Goal: Task Accomplishment & Management: Use online tool/utility

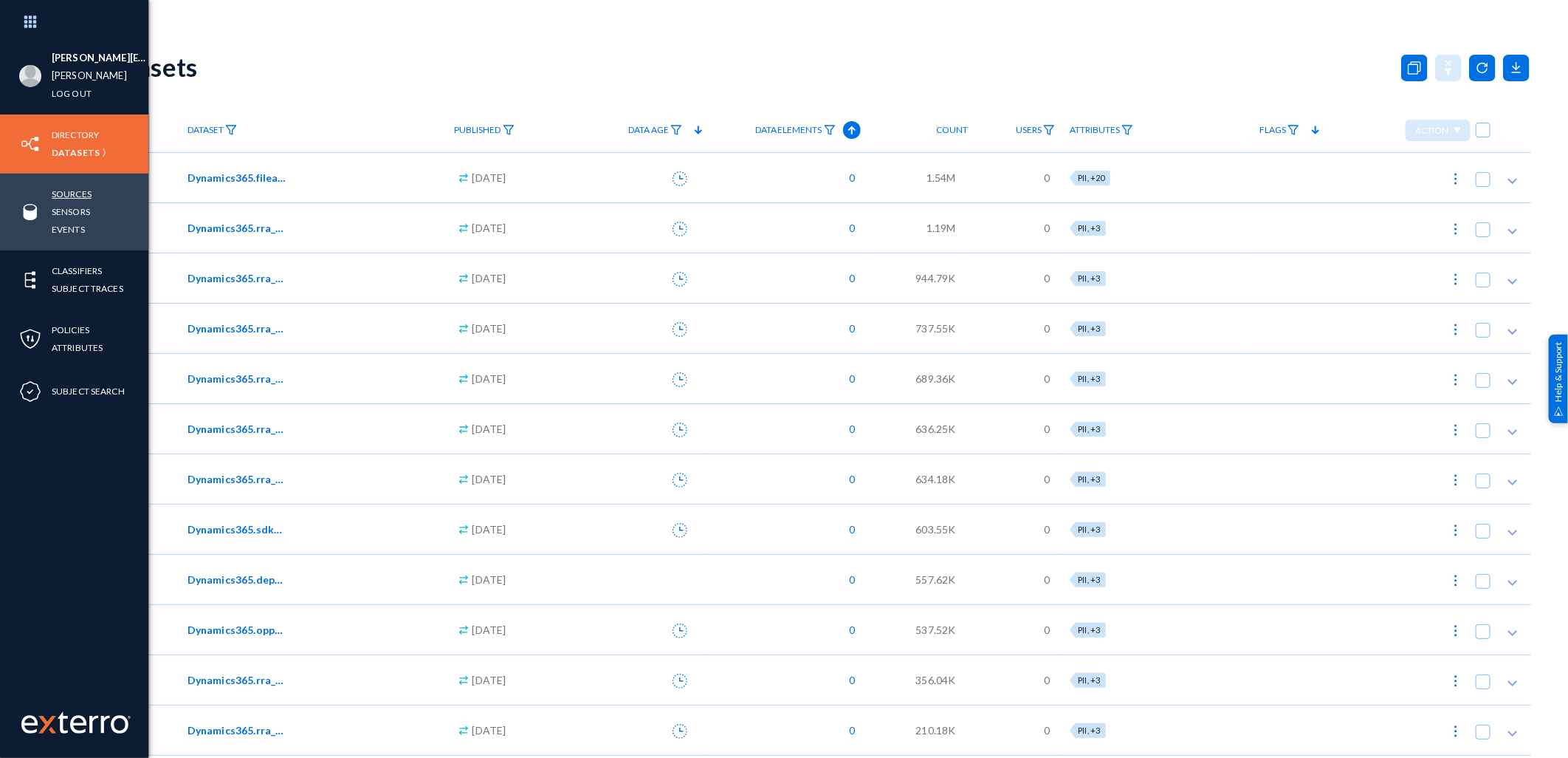
click at [86, 187] on link "Sources" at bounding box center [71, 194] width 39 height 17
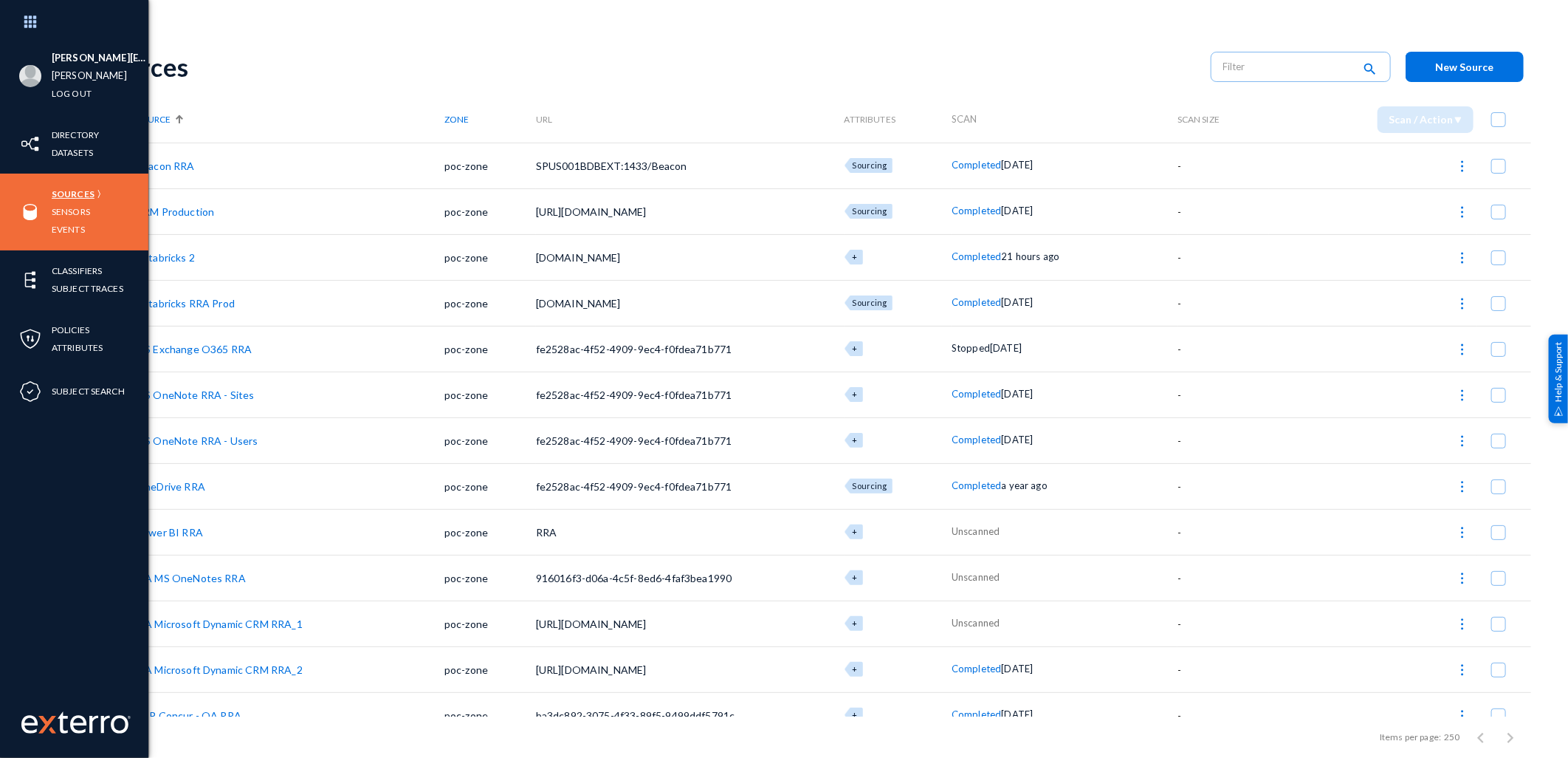
click at [75, 190] on link "Sources" at bounding box center [73, 194] width 43 height 17
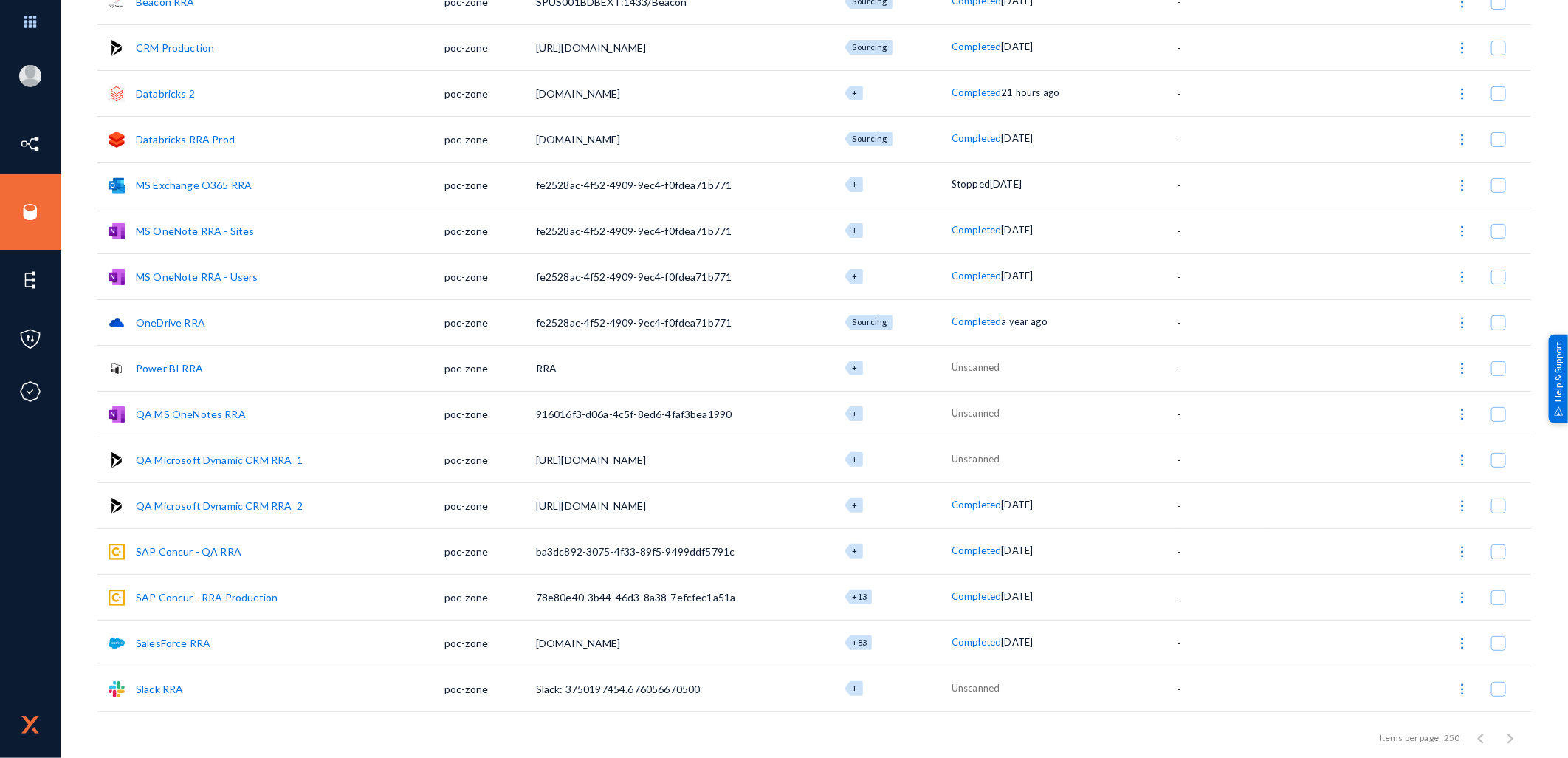
scroll to position [204, 0]
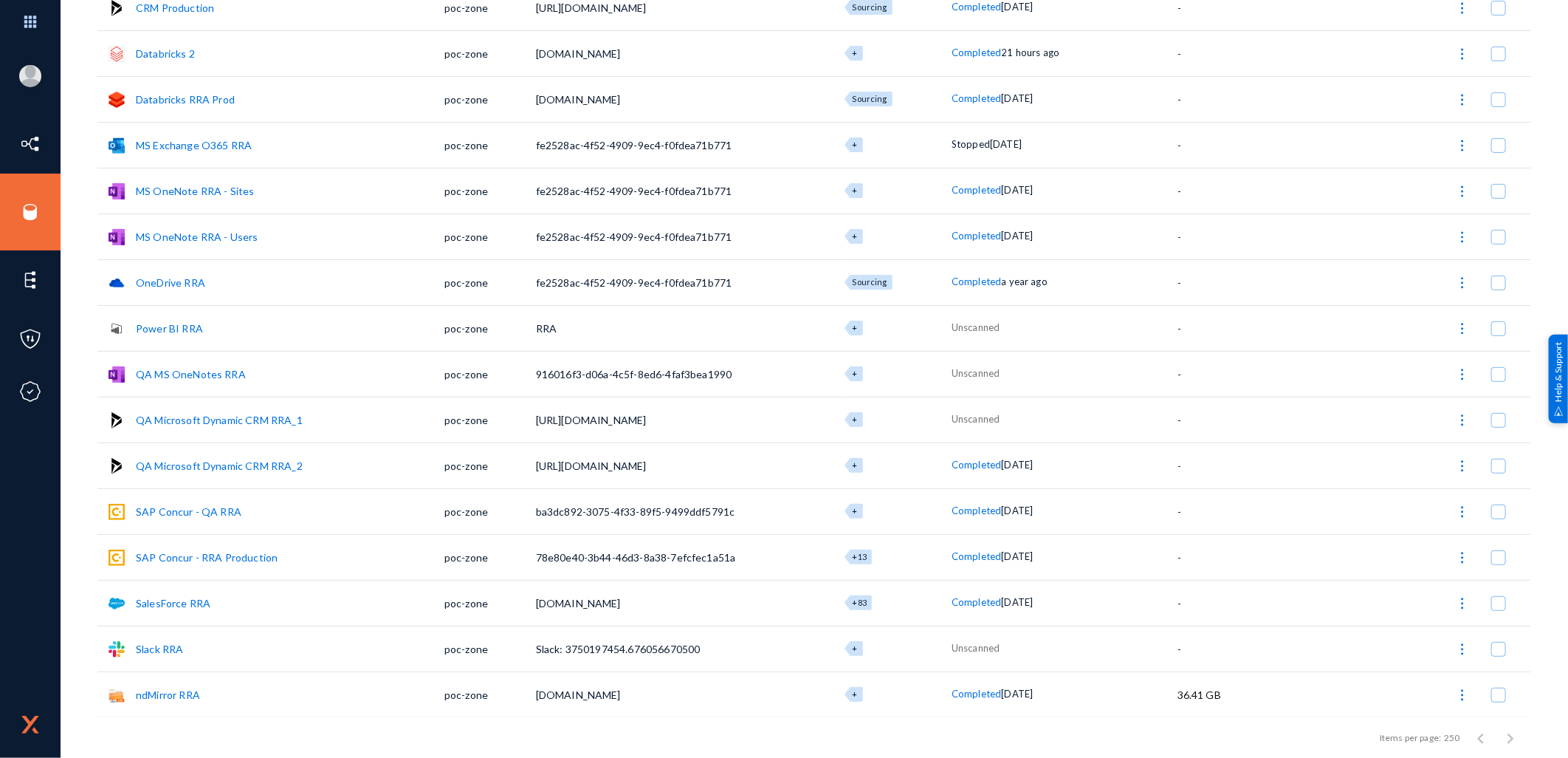
click at [141, 644] on link "Slack RRA" at bounding box center [159, 648] width 47 height 13
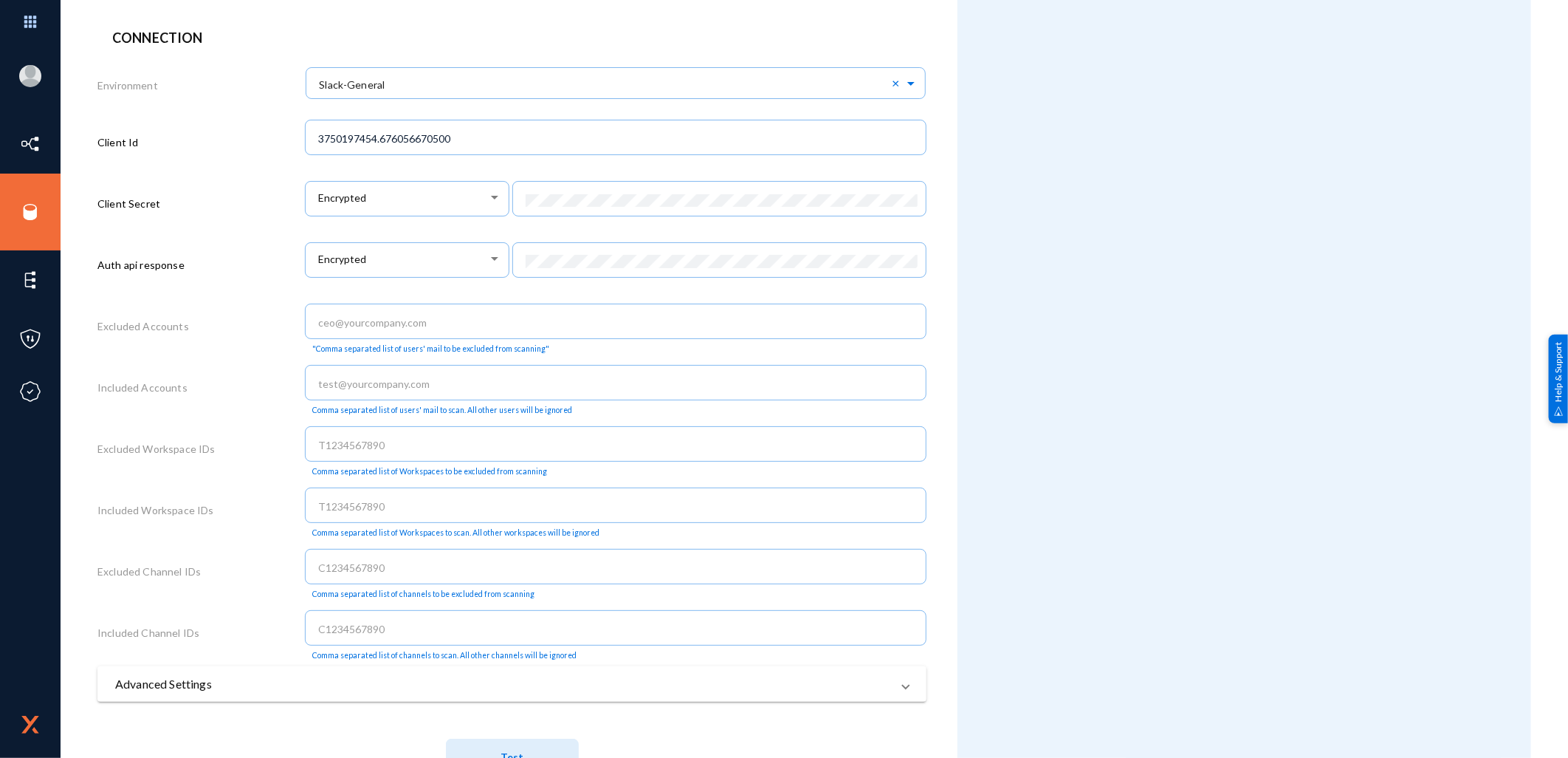
scroll to position [471, 0]
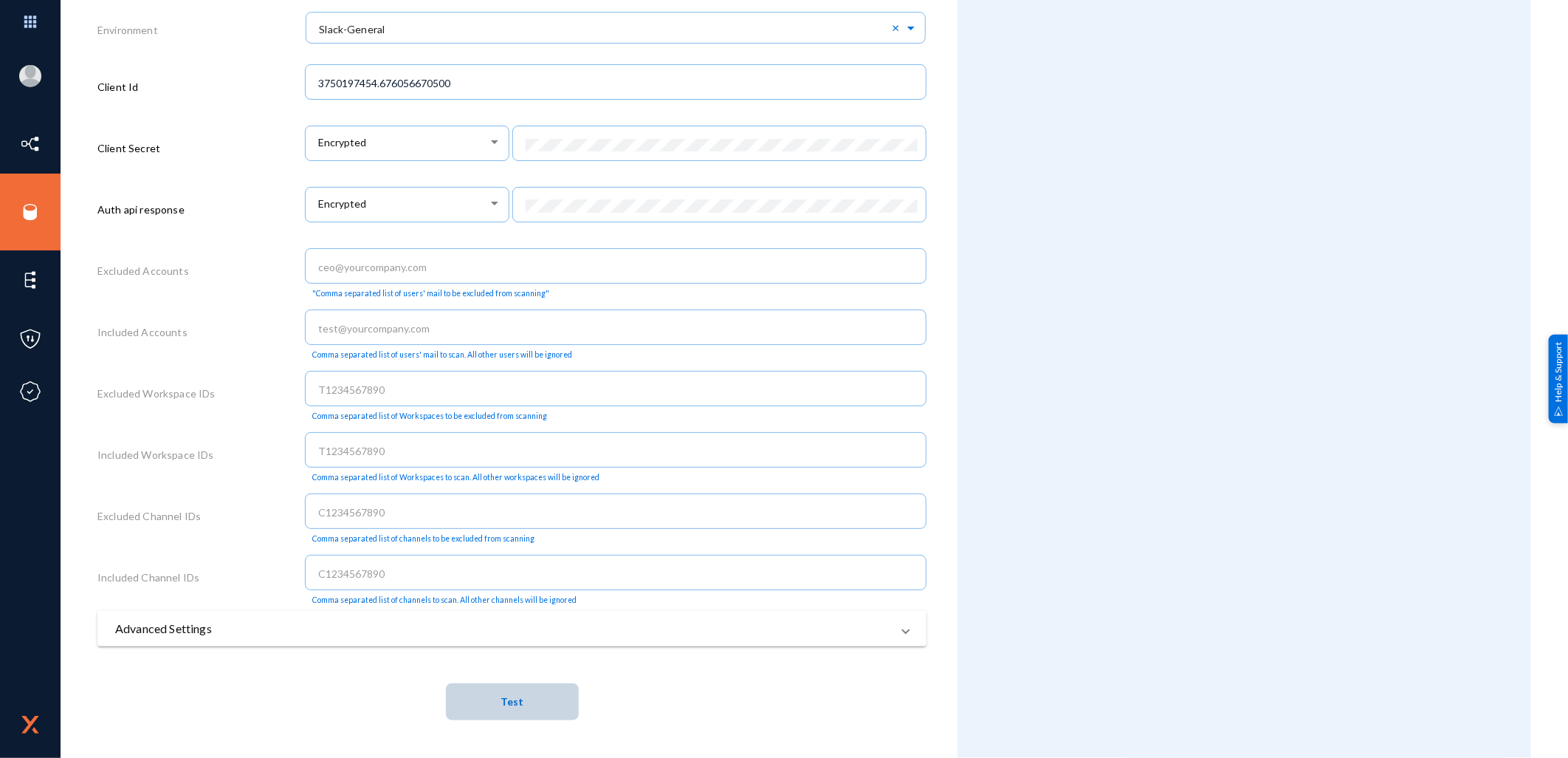
click at [510, 707] on span "Test" at bounding box center [512, 700] width 23 height 13
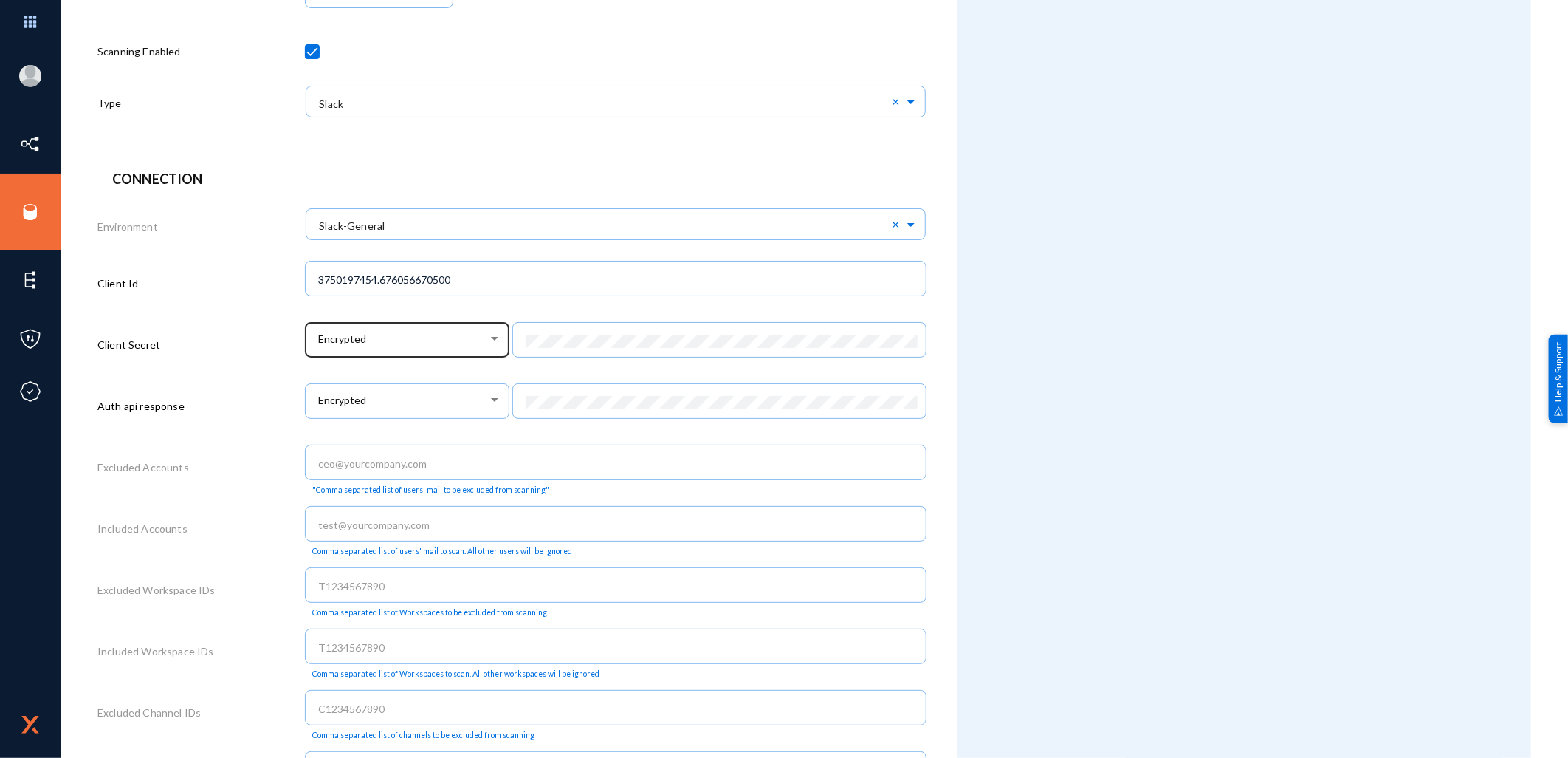
scroll to position [0, 0]
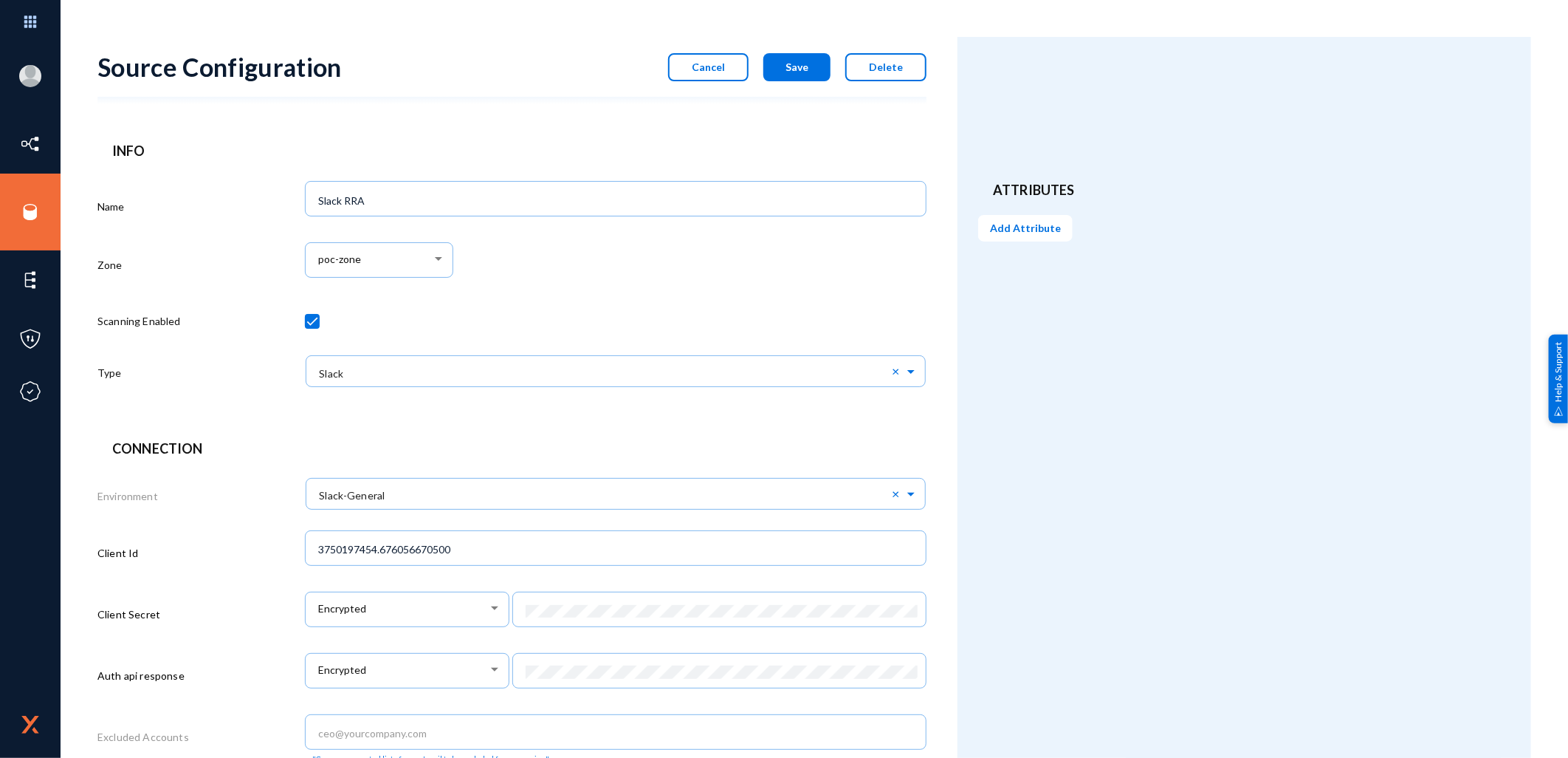
click at [704, 70] on span "Cancel" at bounding box center [708, 66] width 34 height 13
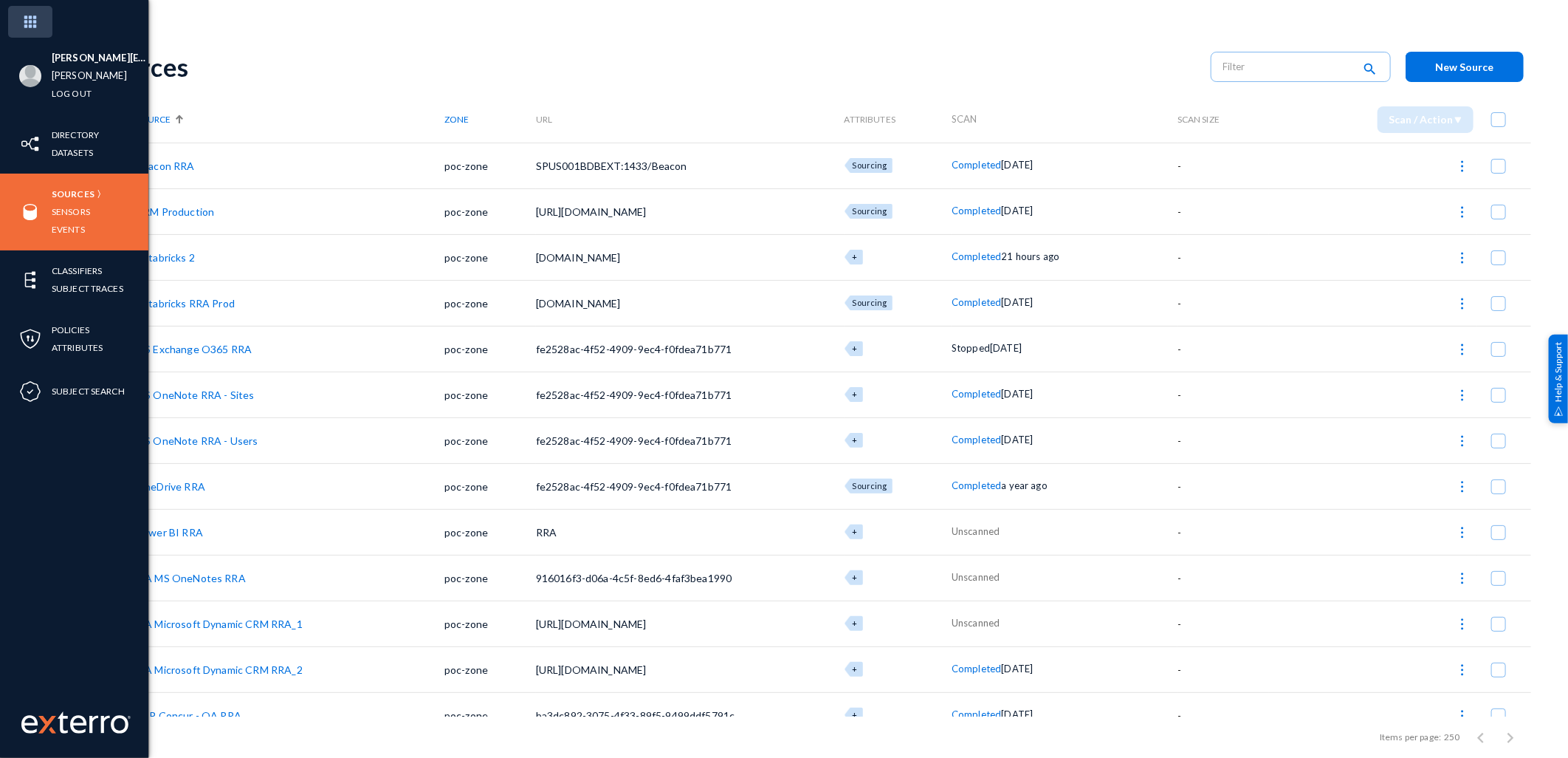
click at [32, 22] on img at bounding box center [30, 21] width 44 height 32
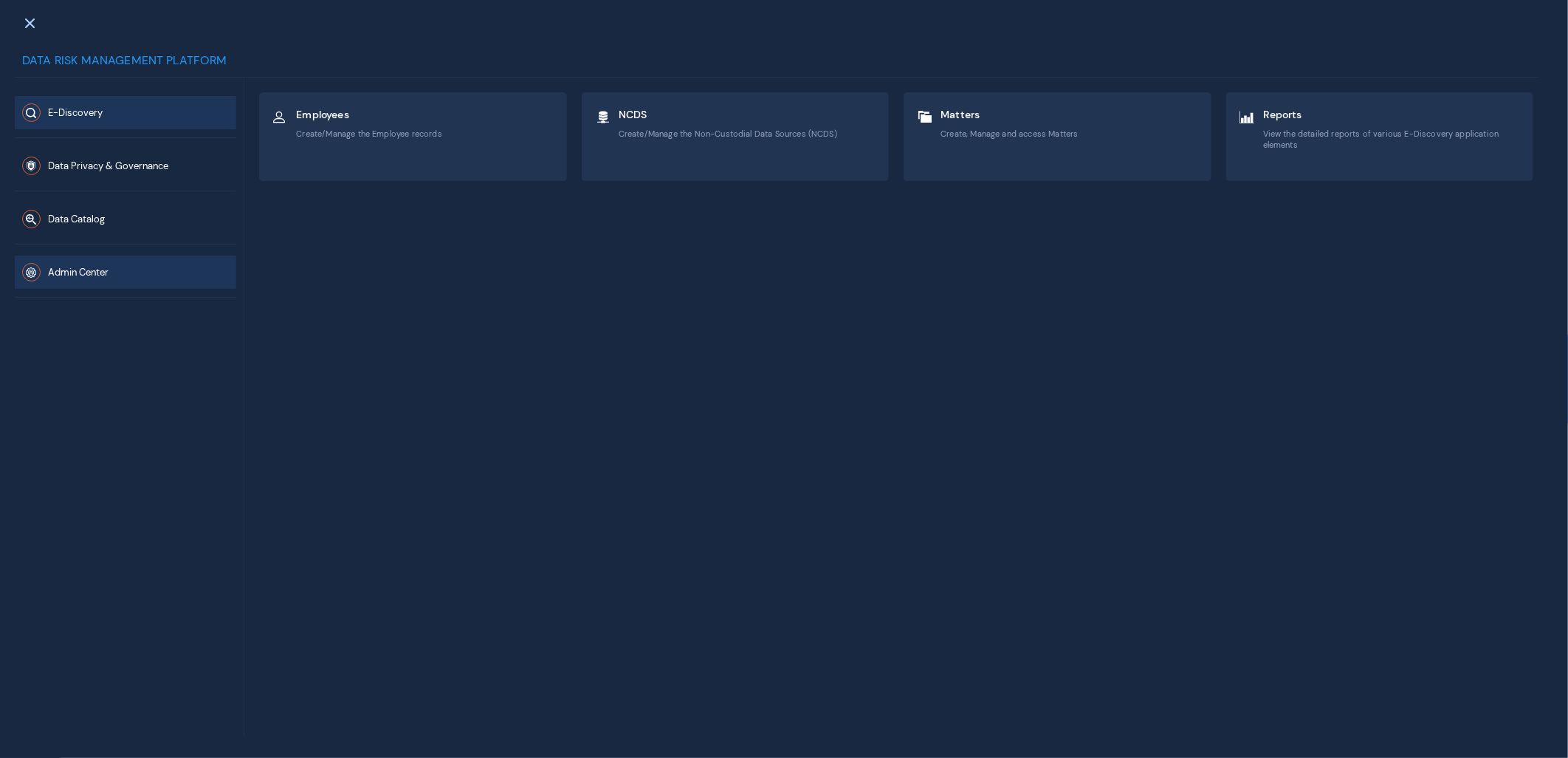
click at [92, 264] on button "Admin Center" at bounding box center [125, 272] width 221 height 34
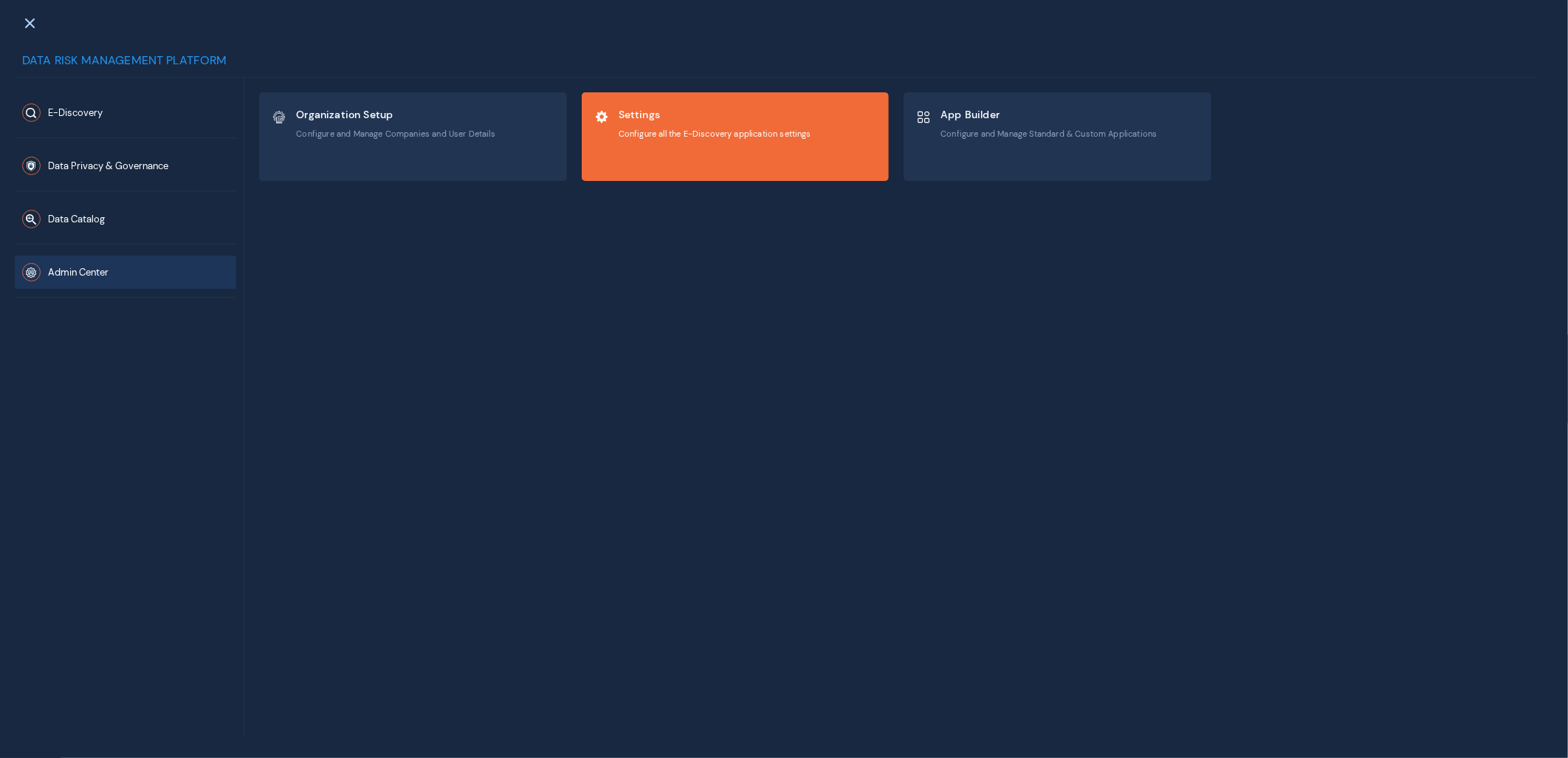
click at [635, 106] on div "Settings Configure all the E-Discovery application settings" at bounding box center [715, 123] width 192 height 39
